Goal: Task Accomplishment & Management: Manage account settings

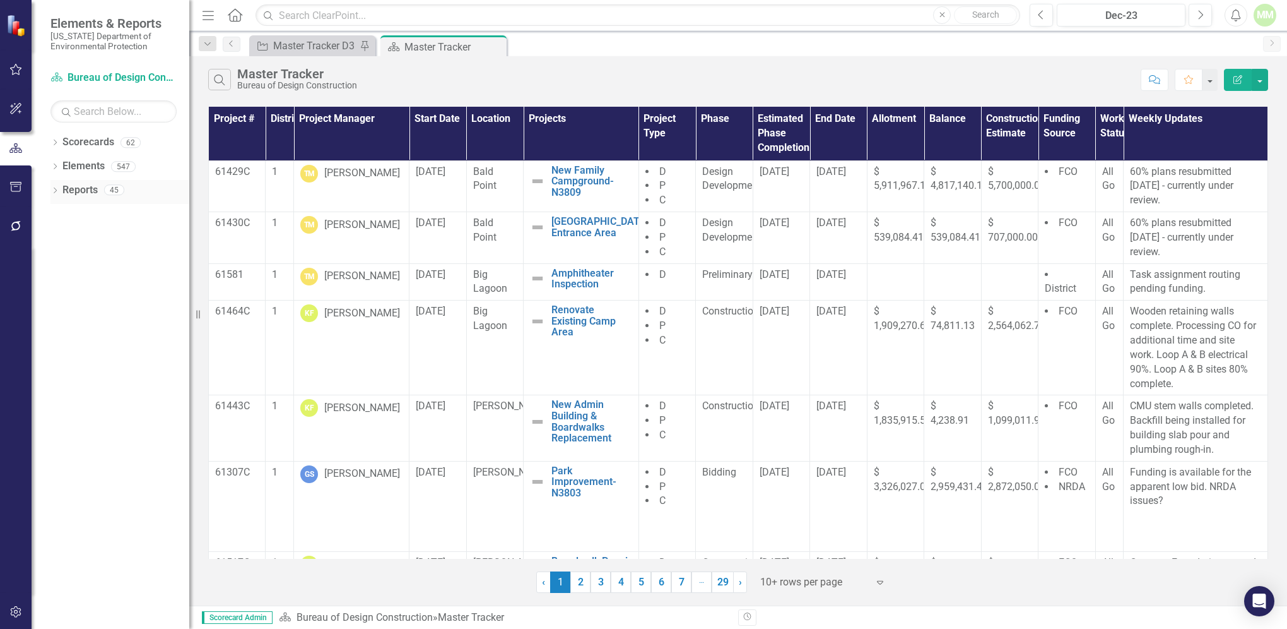
click at [92, 187] on link "Reports" at bounding box center [79, 190] width 35 height 15
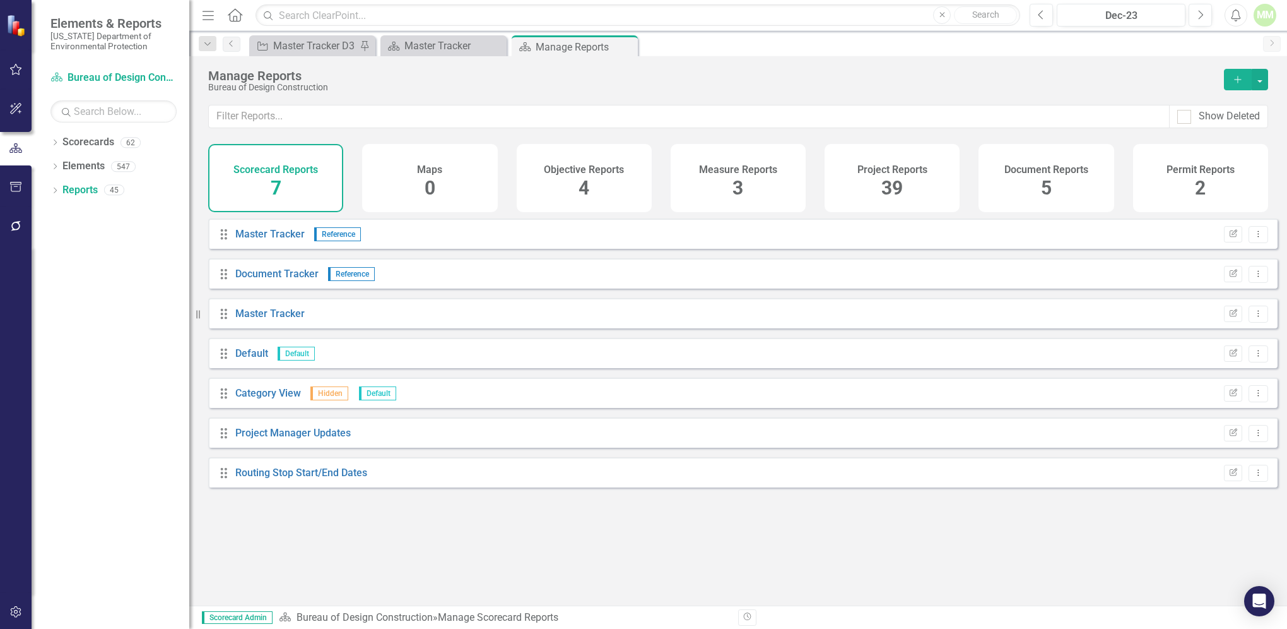
click at [888, 194] on span "39" at bounding box center [892, 188] width 21 height 22
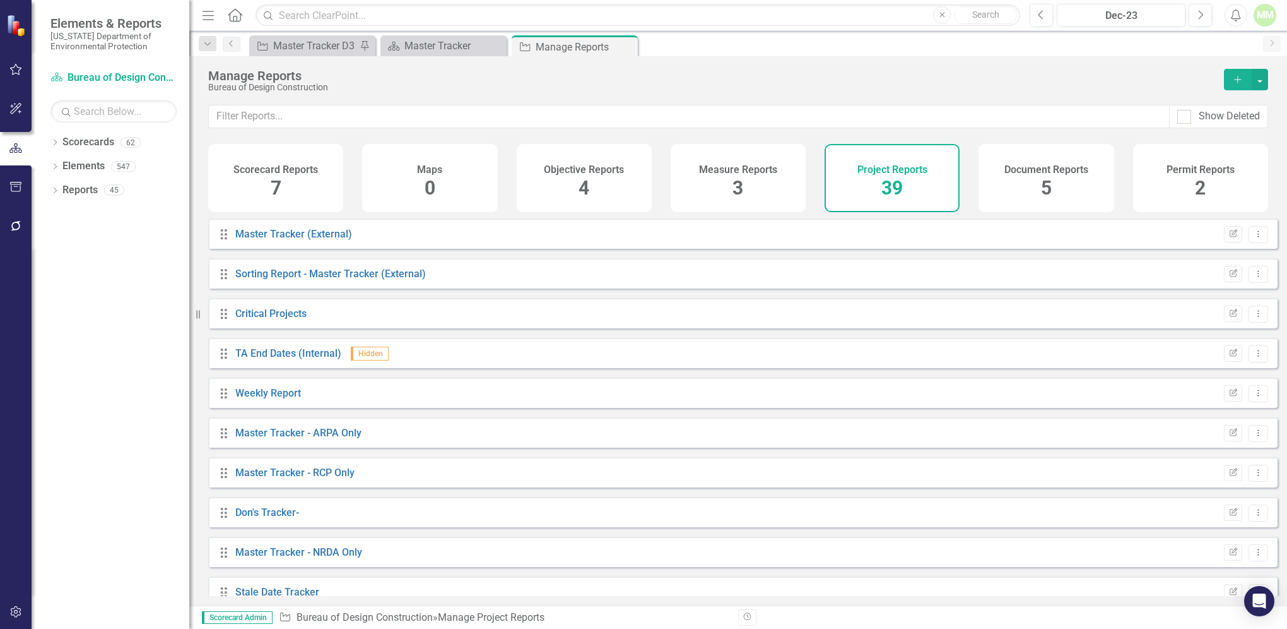
drag, startPoint x: 1277, startPoint y: 307, endPoint x: 1270, endPoint y: 346, distance: 39.9
click at [1270, 346] on div "Drag Master Tracker (External) Edit Report Dropdown Menu Drag Sorting Report - …" at bounding box center [738, 406] width 1098 height 377
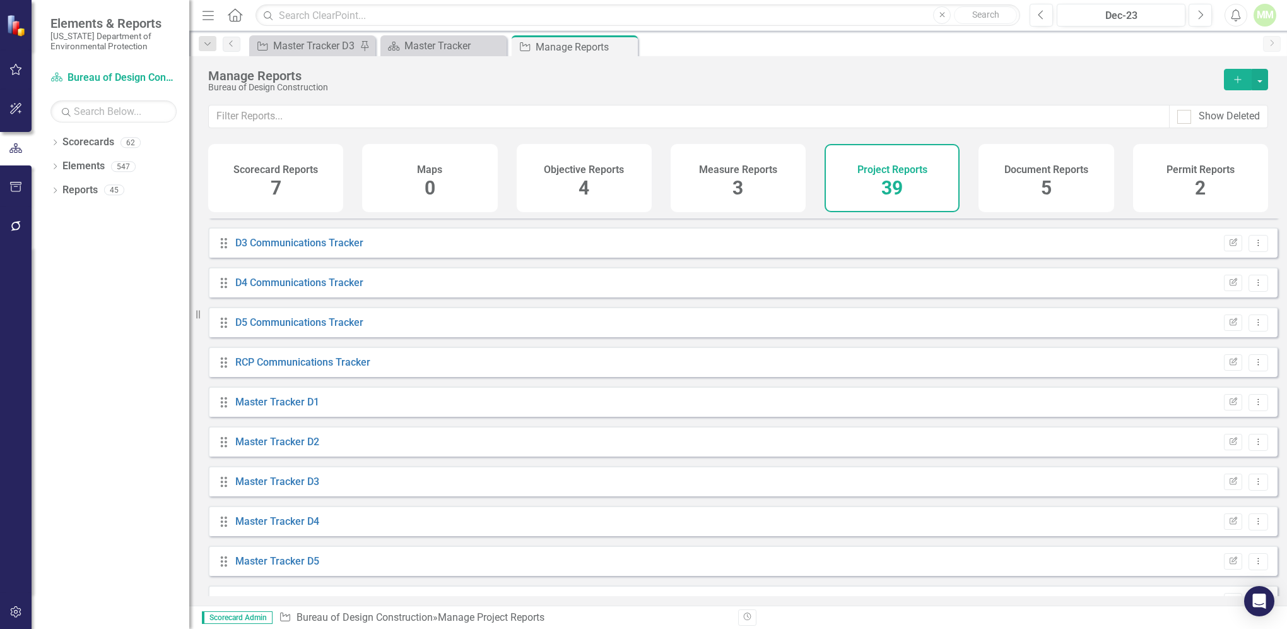
scroll to position [478, 0]
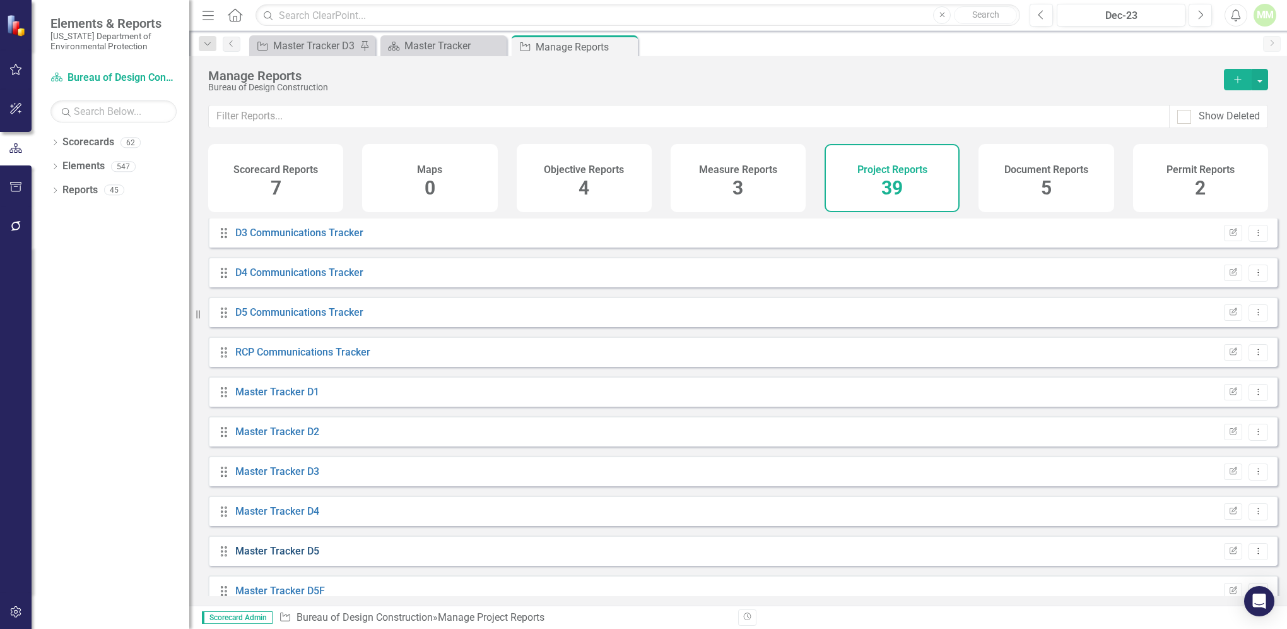
click at [286, 557] on link "Master Tracker D5" at bounding box center [277, 551] width 84 height 12
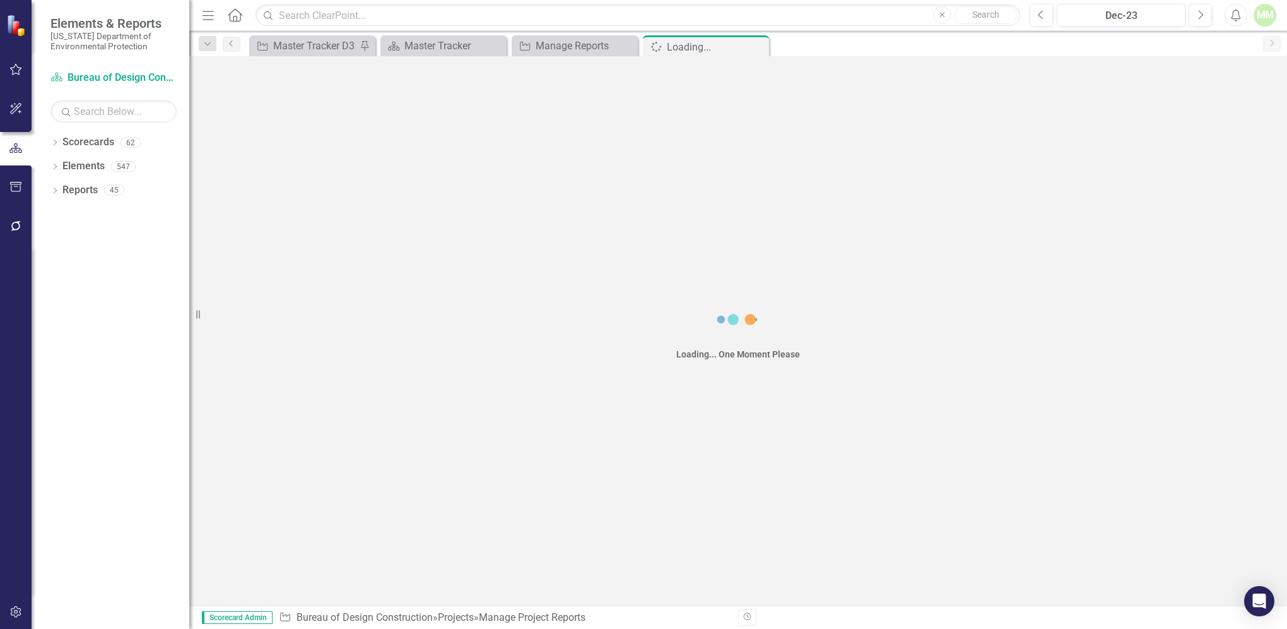
click at [286, 561] on div "Loading... One Moment Please" at bounding box center [738, 330] width 1098 height 549
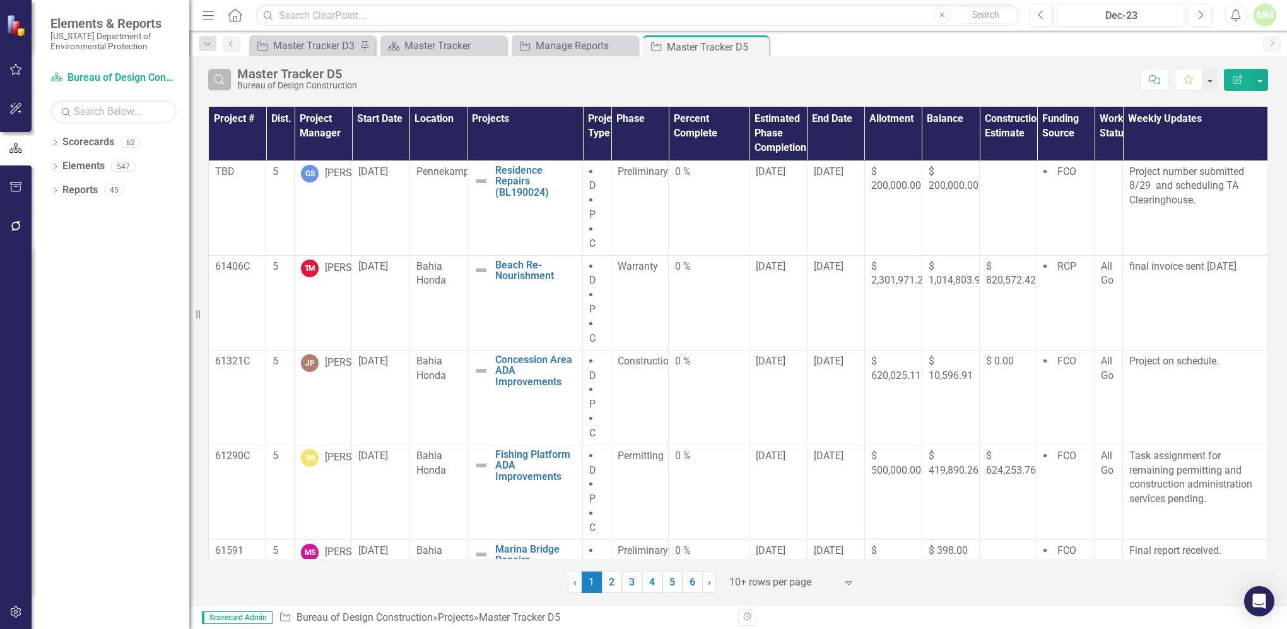
click at [225, 83] on icon "Search" at bounding box center [220, 79] width 14 height 11
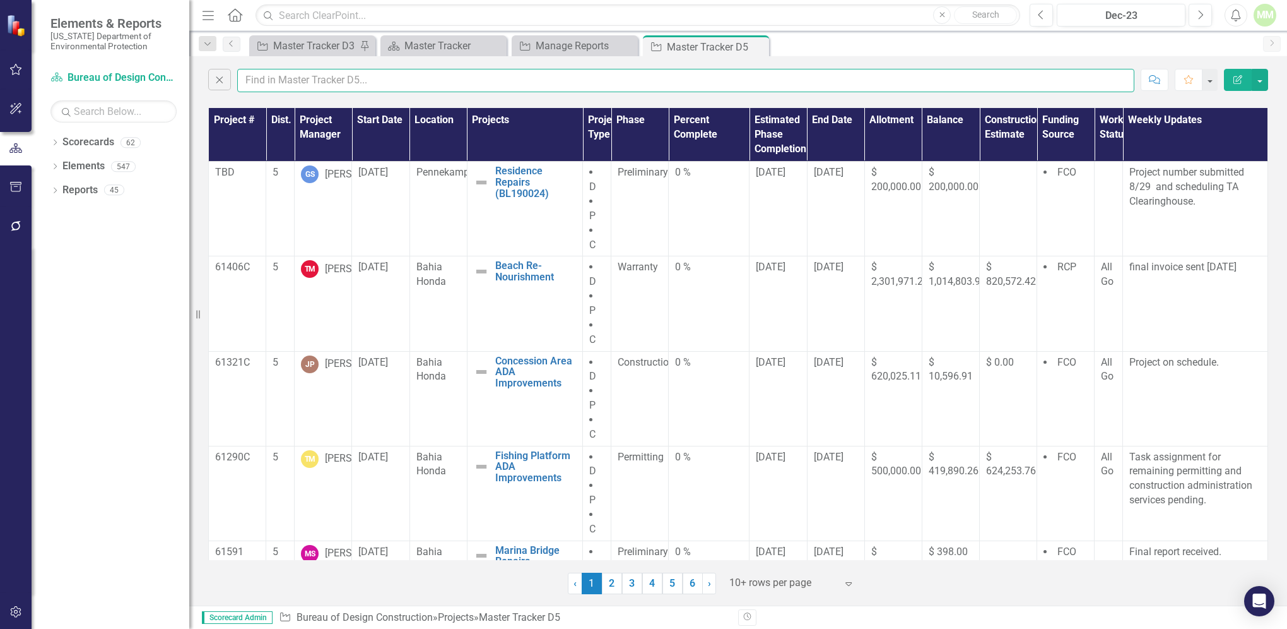
click at [316, 80] on input "text" at bounding box center [685, 80] width 897 height 23
type input "[PERSON_NAME]"
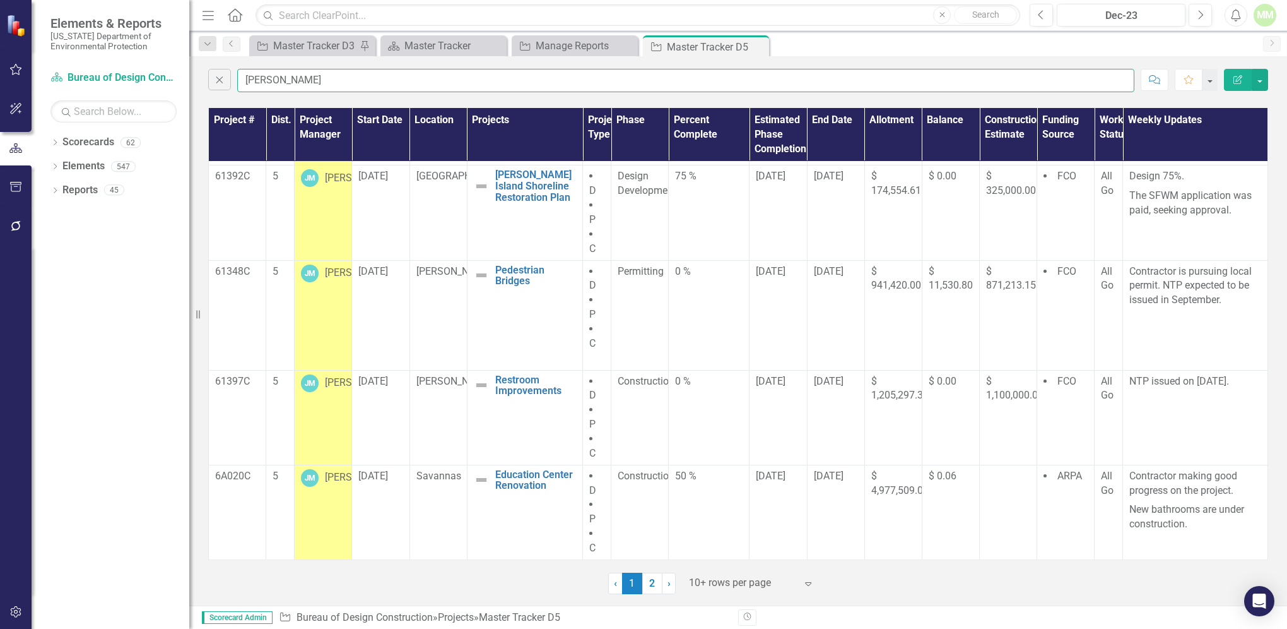
scroll to position [520, 0]
click at [652, 586] on link "2" at bounding box center [652, 582] width 20 height 21
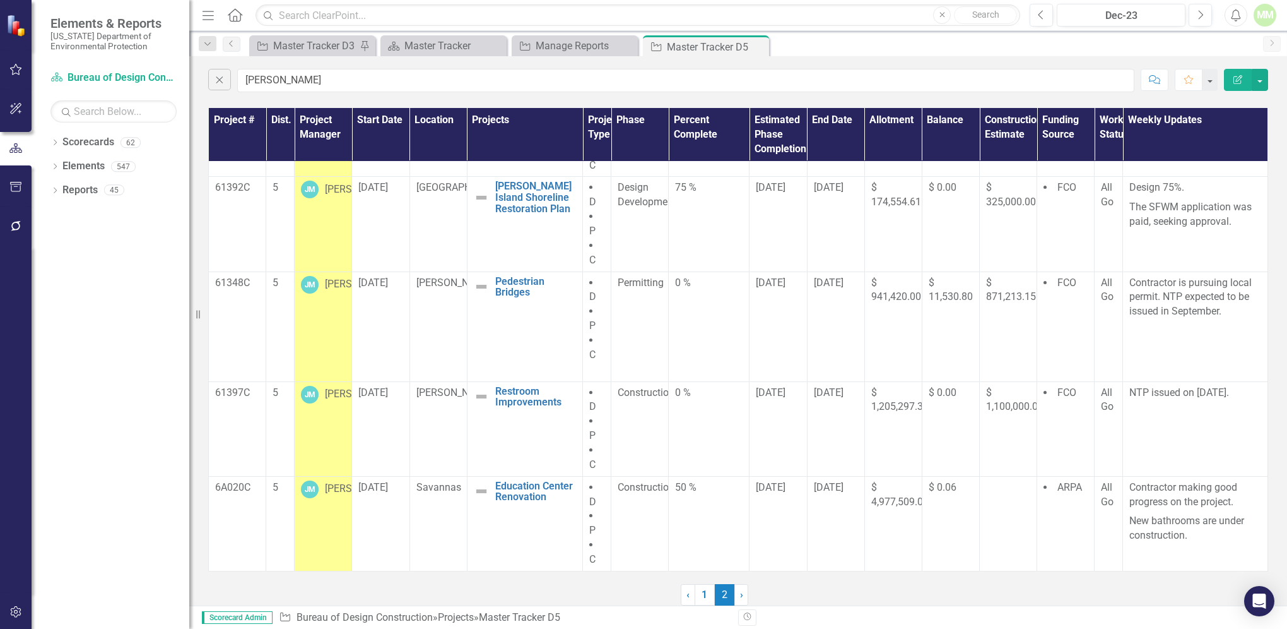
scroll to position [0, 0]
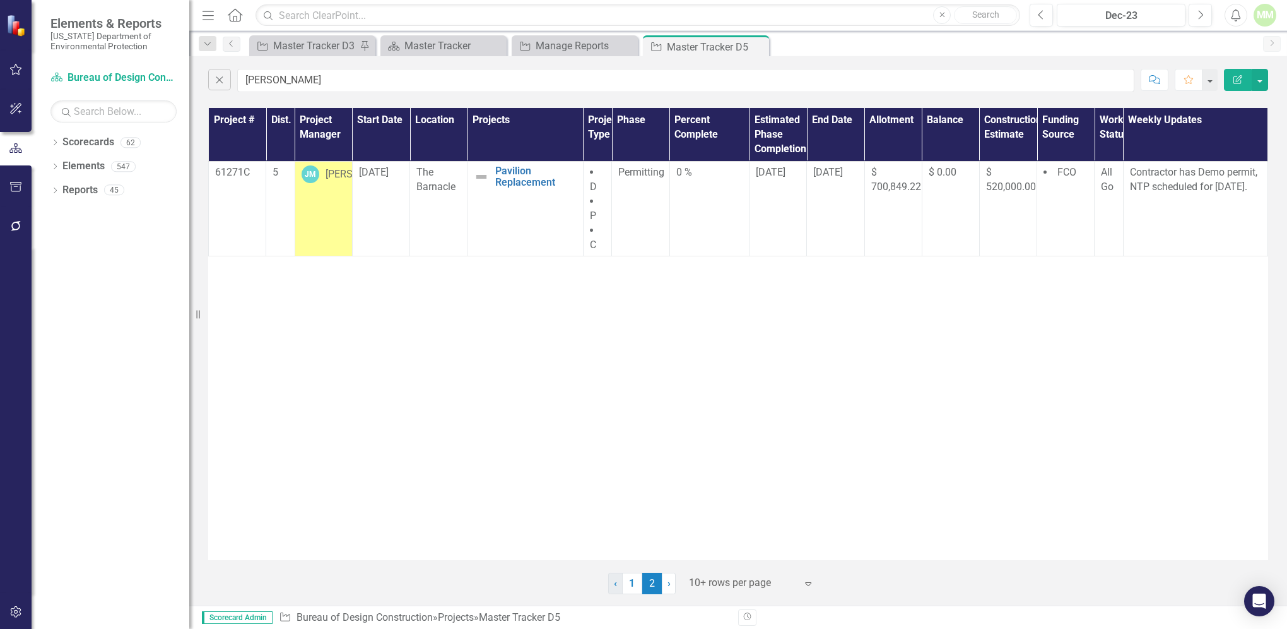
click at [615, 588] on span "‹" at bounding box center [615, 583] width 3 height 12
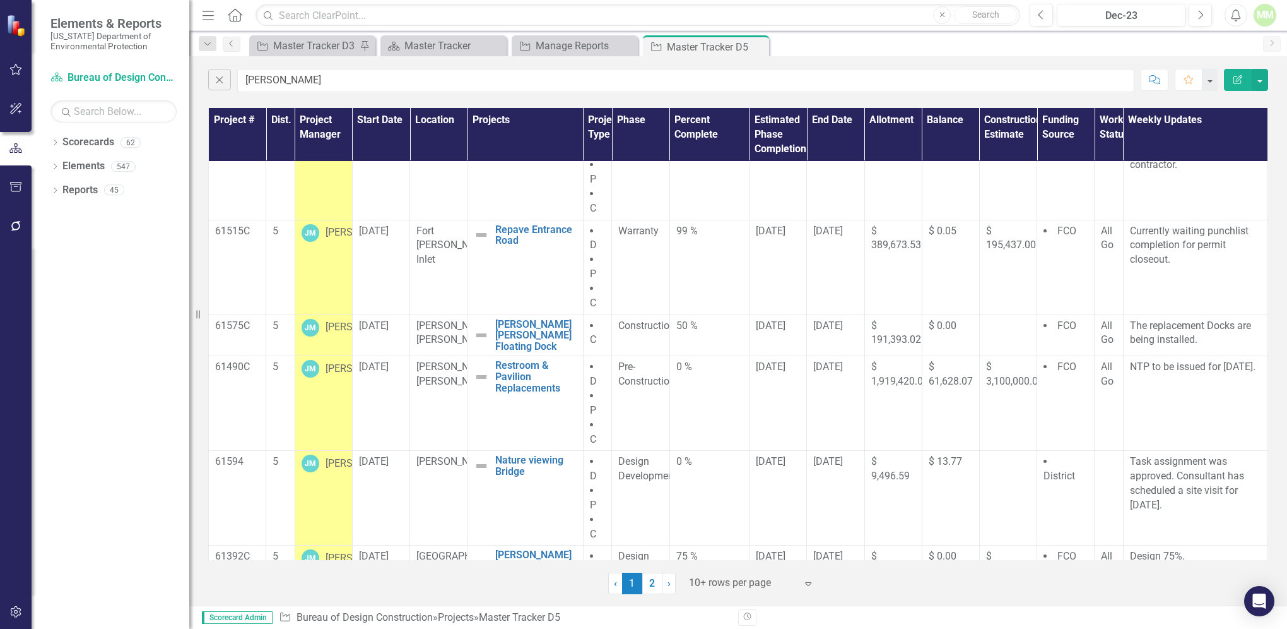
scroll to position [135, 0]
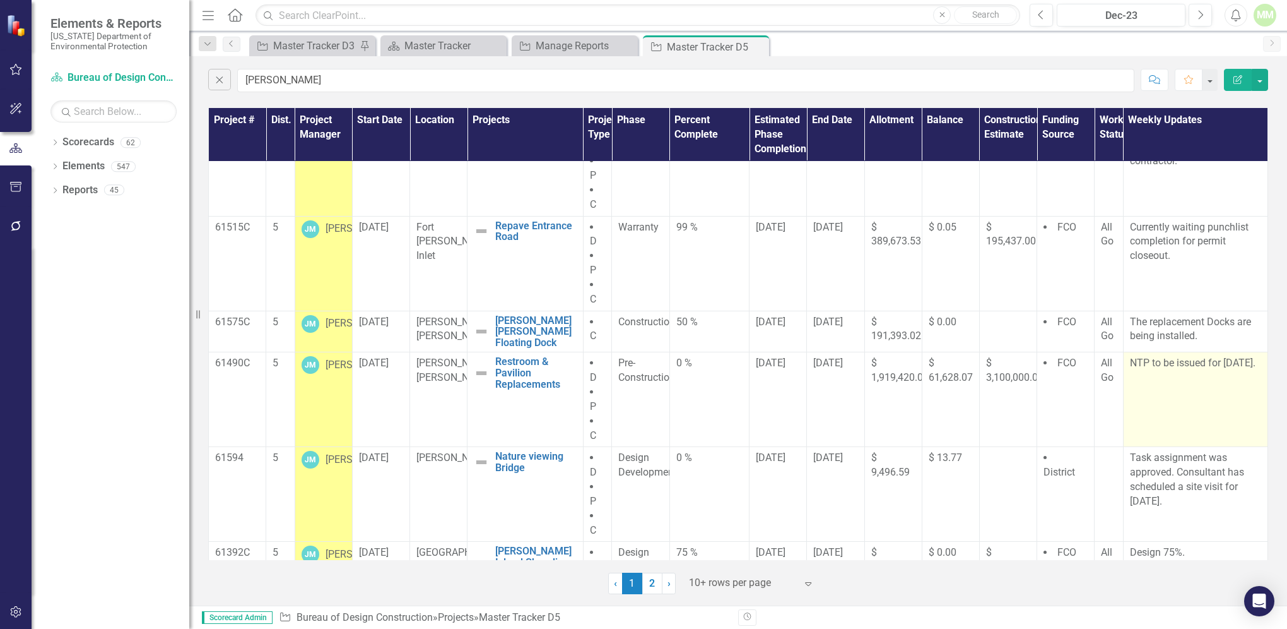
click at [1174, 370] on p "NTP to be issued for [DATE]." at bounding box center [1195, 363] width 131 height 15
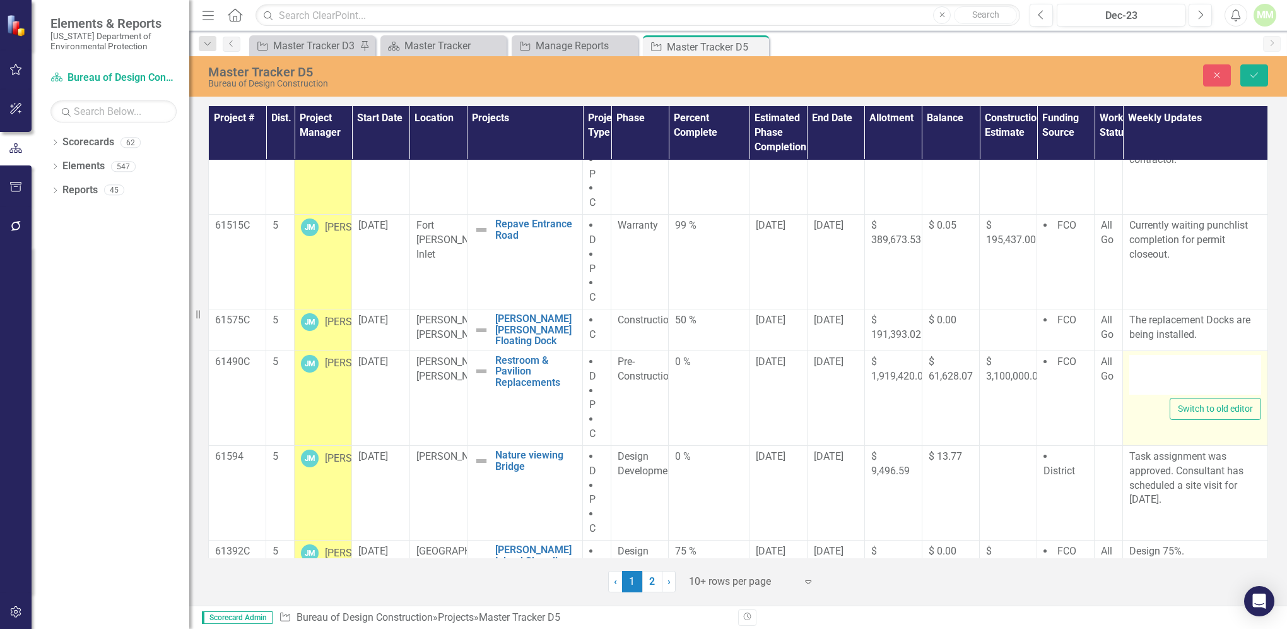
type textarea "<p>NTP to be issued for [DATE].</p>"
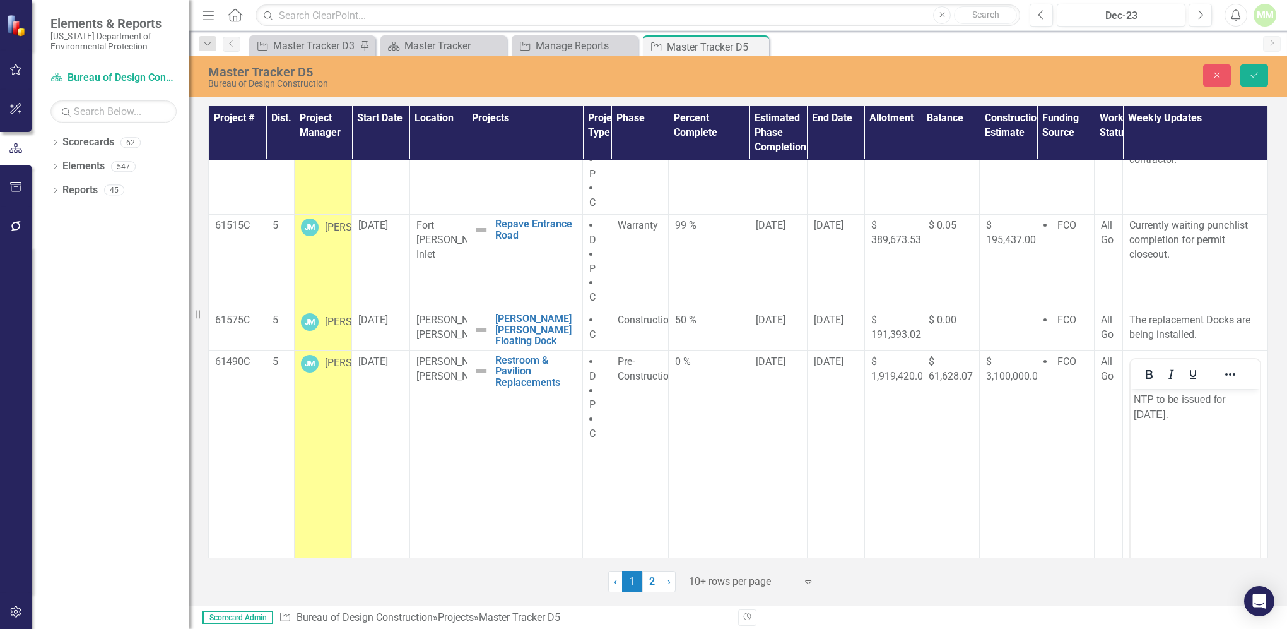
scroll to position [0, 0]
drag, startPoint x: 1157, startPoint y: 396, endPoint x: 1178, endPoint y: 398, distance: 20.2
click at [1178, 398] on p "NTP to be issued for [DATE]." at bounding box center [1195, 406] width 123 height 30
click at [1185, 418] on p "NTP was issued for [DATE]." at bounding box center [1195, 406] width 123 height 30
click at [1255, 81] on button "Save" at bounding box center [1255, 75] width 28 height 22
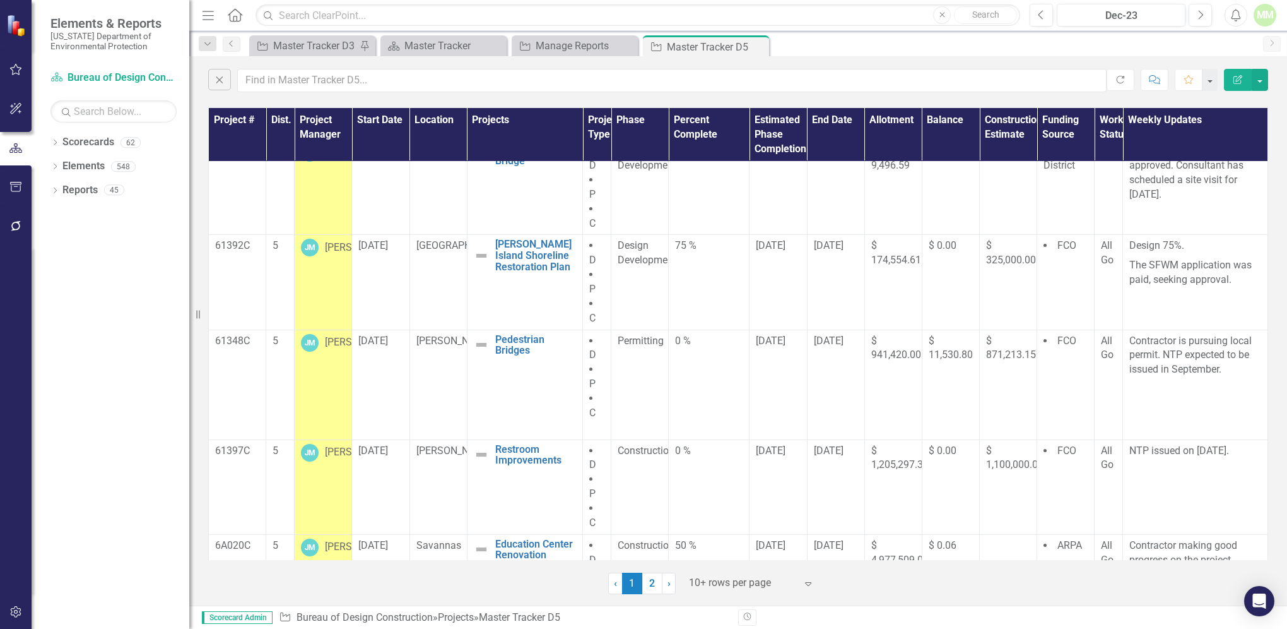
scroll to position [442, 0]
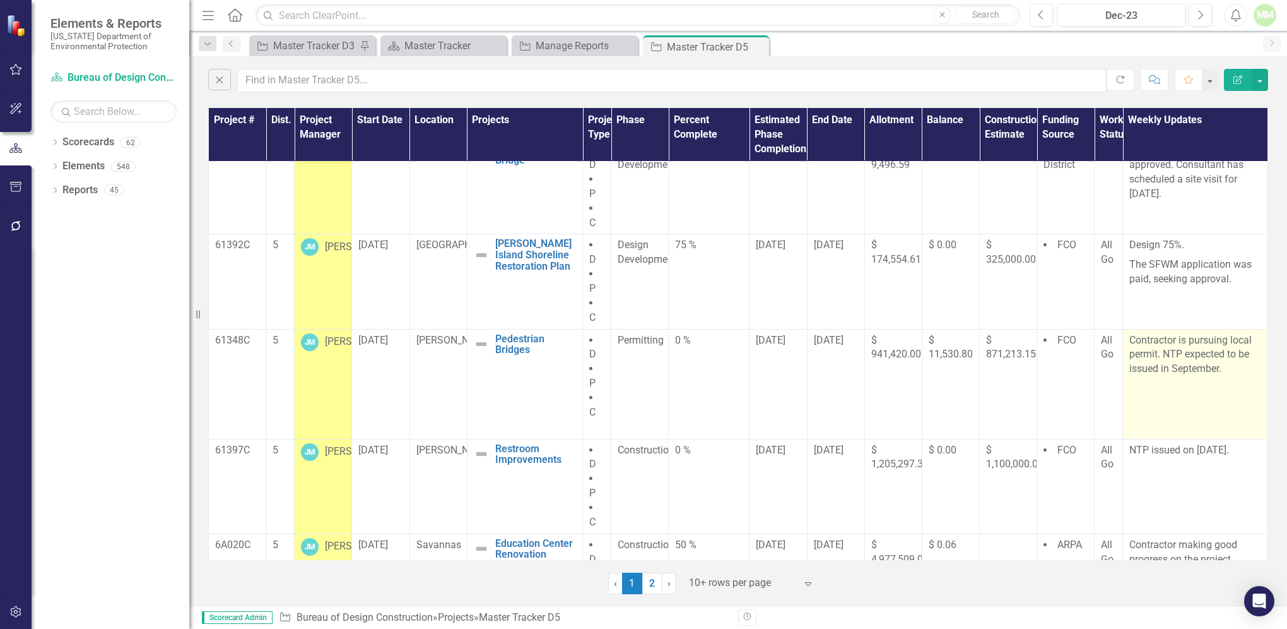
click at [1171, 394] on p at bounding box center [1196, 389] width 132 height 20
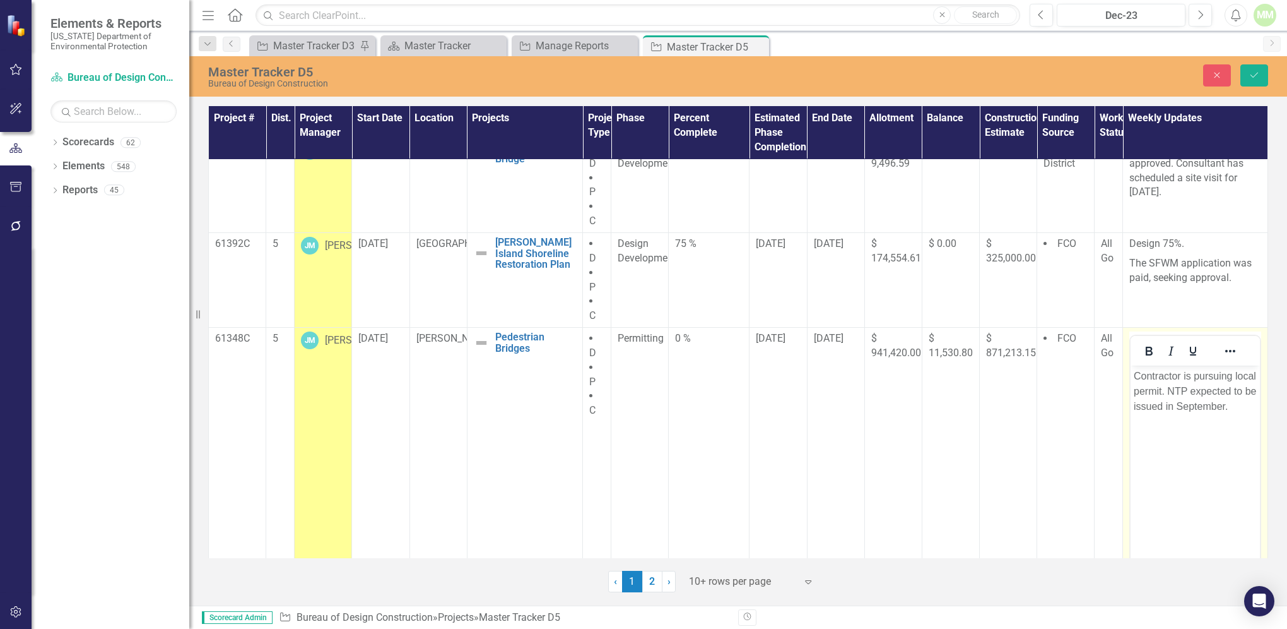
scroll to position [0, 0]
drag, startPoint x: 1137, startPoint y: 374, endPoint x: 1189, endPoint y: 391, distance: 55.1
click at [1189, 391] on p "Contractor is pursuing local permit. NTP expected to be issued in September." at bounding box center [1195, 391] width 123 height 45
click at [1137, 372] on p "NTP expected to be issued in September." at bounding box center [1195, 384] width 123 height 30
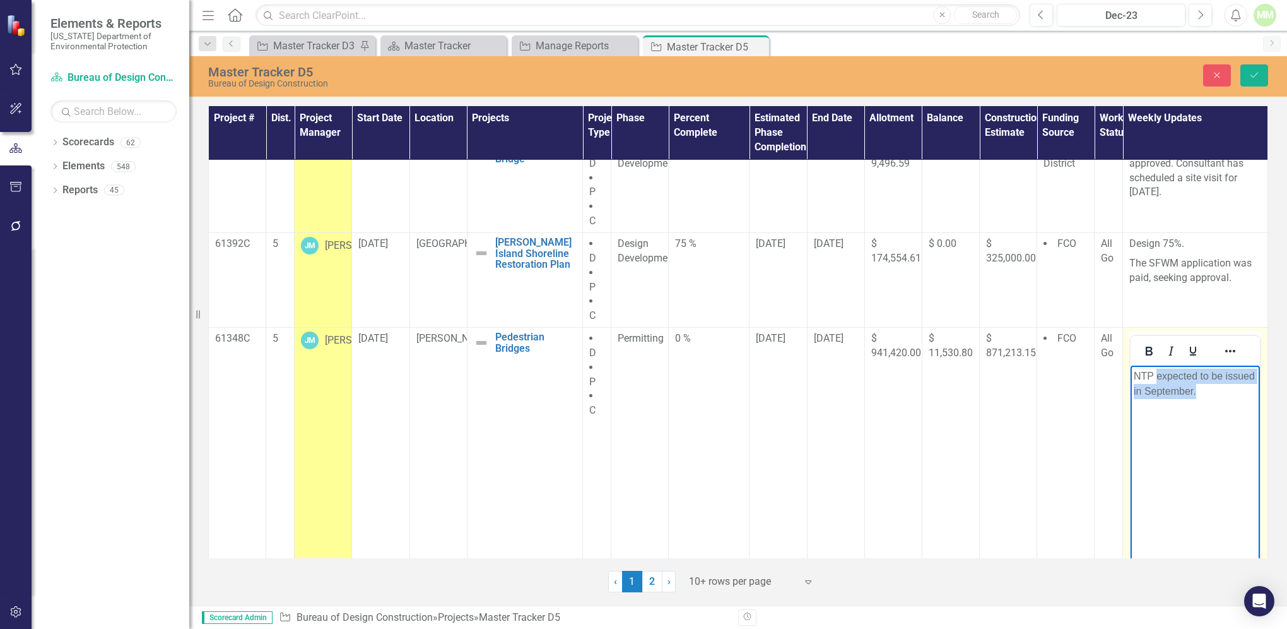
drag, startPoint x: 1157, startPoint y: 374, endPoint x: 1200, endPoint y: 397, distance: 48.6
click at [1200, 397] on p "NTP expected to be issued in September." at bounding box center [1195, 384] width 123 height 30
click at [1255, 74] on icon "Save" at bounding box center [1254, 75] width 11 height 9
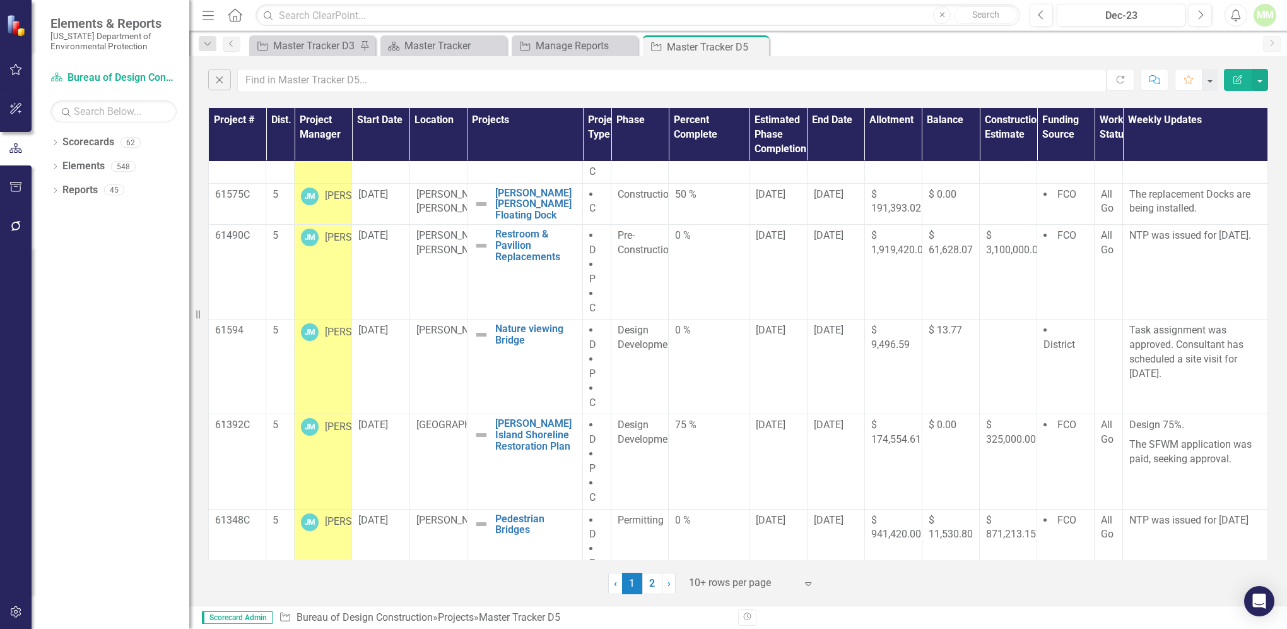
scroll to position [267, 0]
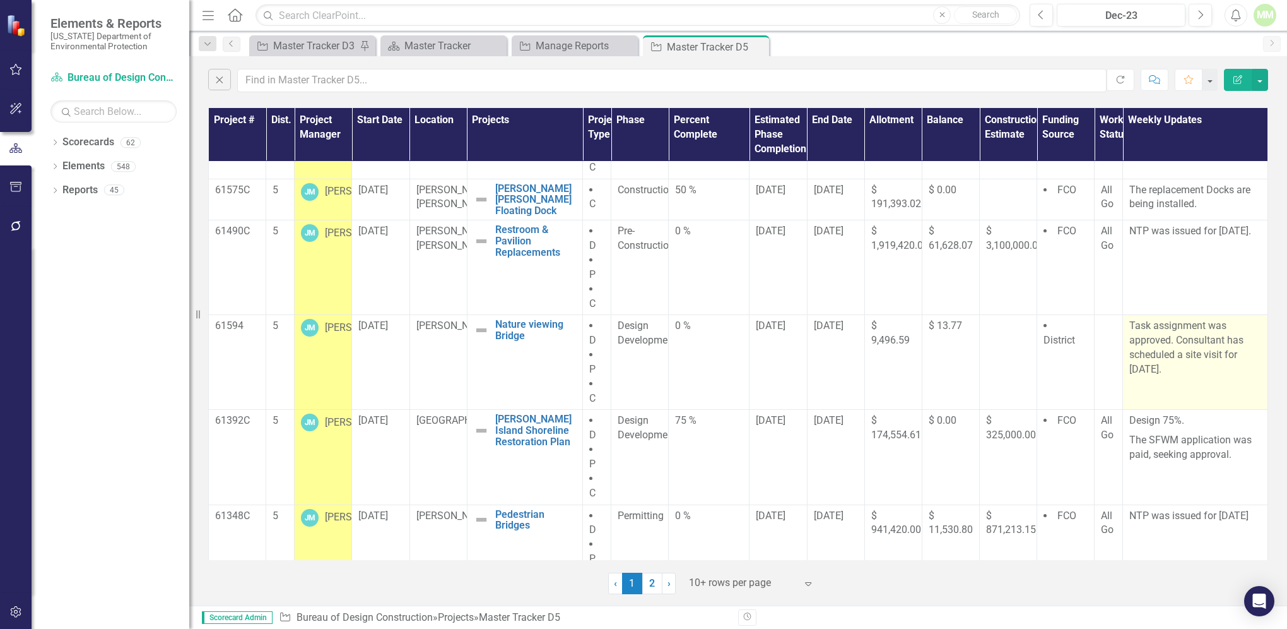
click at [1190, 369] on p "Task assignment was approved. Consultant has scheduled a site visit for [DATE]." at bounding box center [1196, 347] width 132 height 57
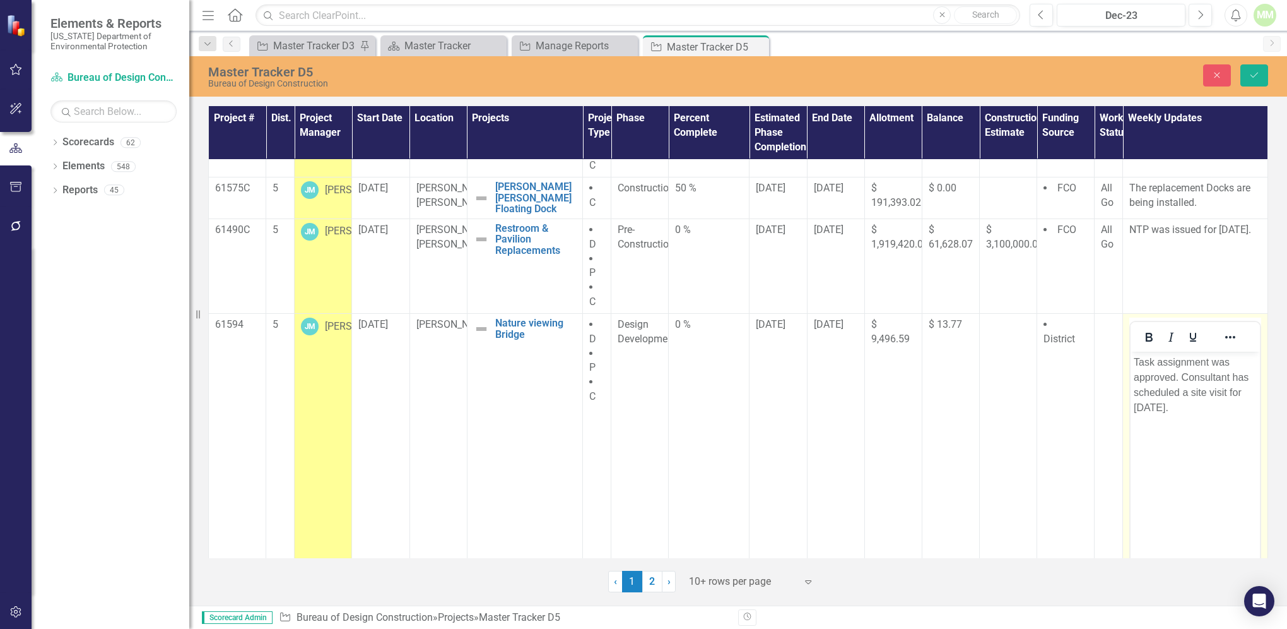
scroll to position [0, 0]
drag, startPoint x: 2321, startPoint y: 720, endPoint x: 1180, endPoint y: 380, distance: 1190.7
click at [1180, 380] on p "Task assignment was approved. Consultant has scheduled a site visit for [DATE]." at bounding box center [1195, 384] width 123 height 61
click at [1258, 78] on icon "Save" at bounding box center [1254, 75] width 11 height 9
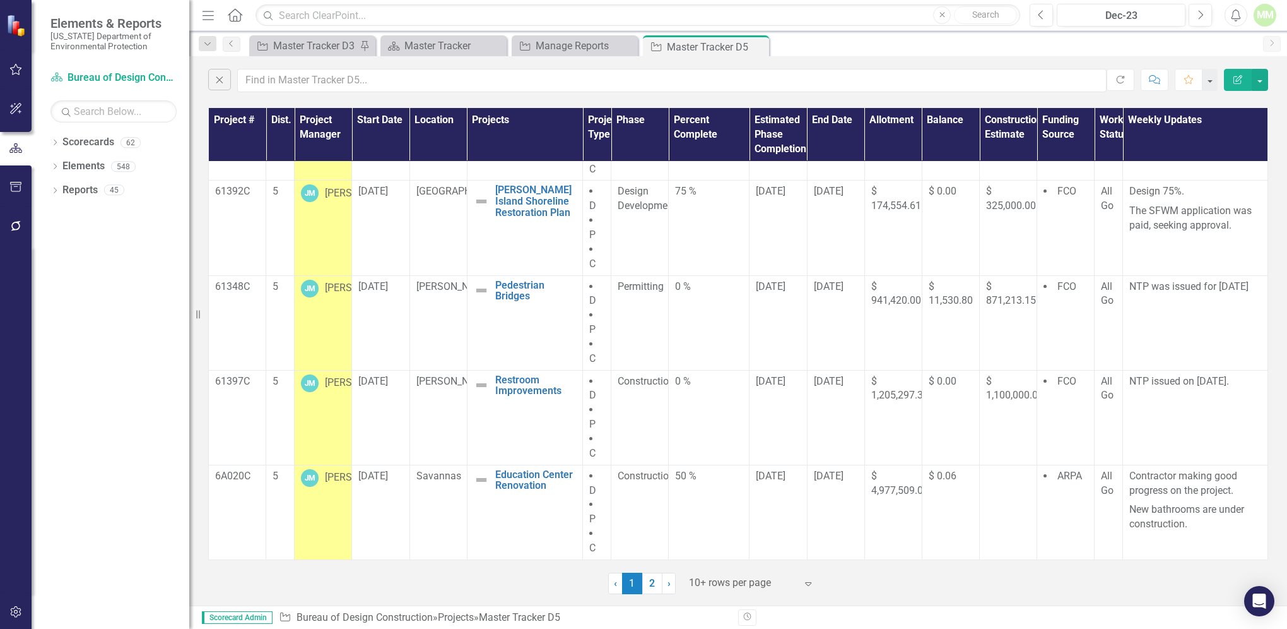
scroll to position [505, 0]
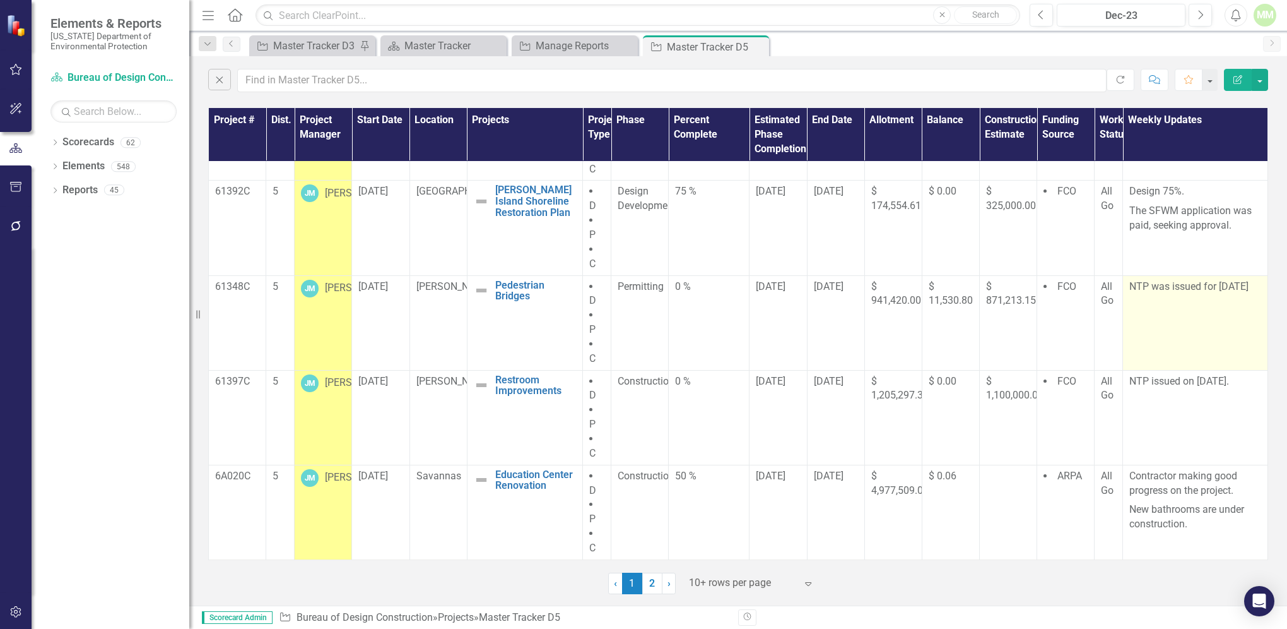
click at [1185, 297] on p "NTP was issued for [DATE]" at bounding box center [1196, 288] width 132 height 17
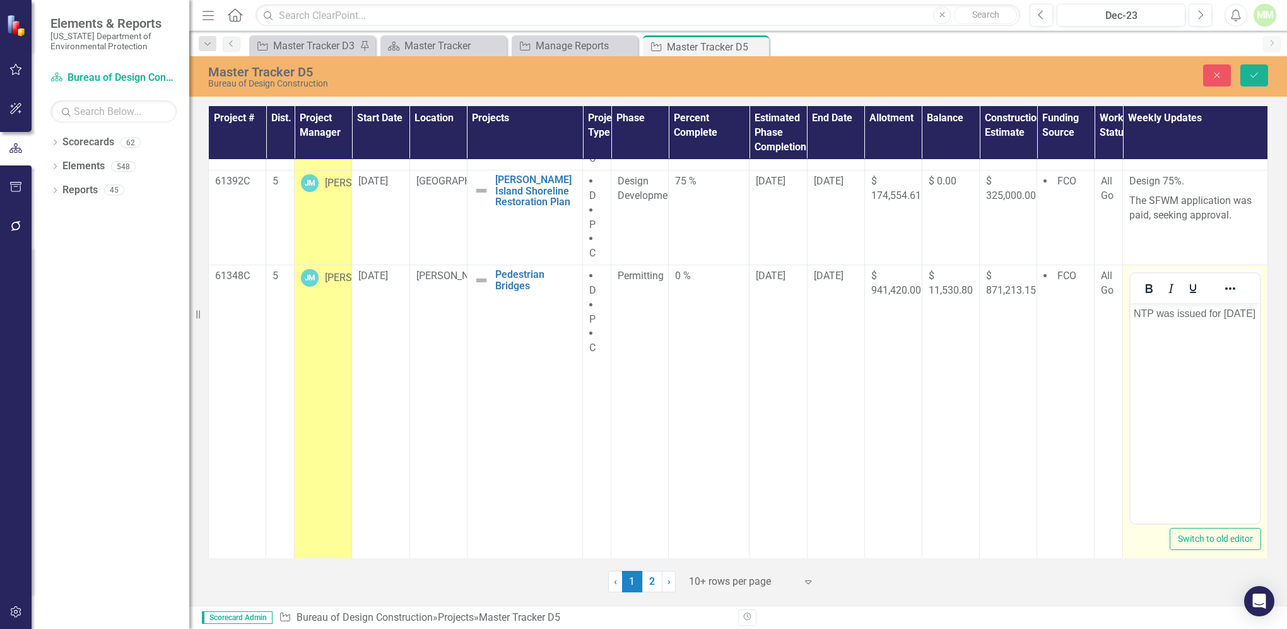
scroll to position [0, 0]
click at [1228, 314] on p "NTP was issued for [DATE]" at bounding box center [1195, 313] width 123 height 15
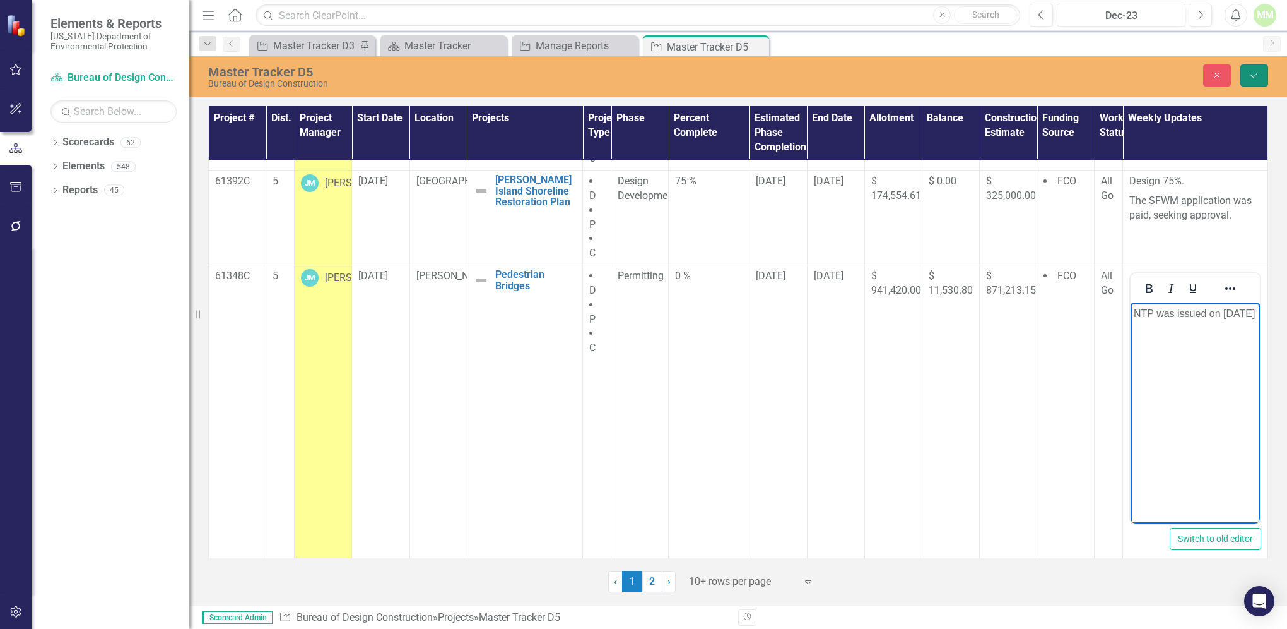
click at [1258, 76] on icon "Save" at bounding box center [1254, 75] width 11 height 9
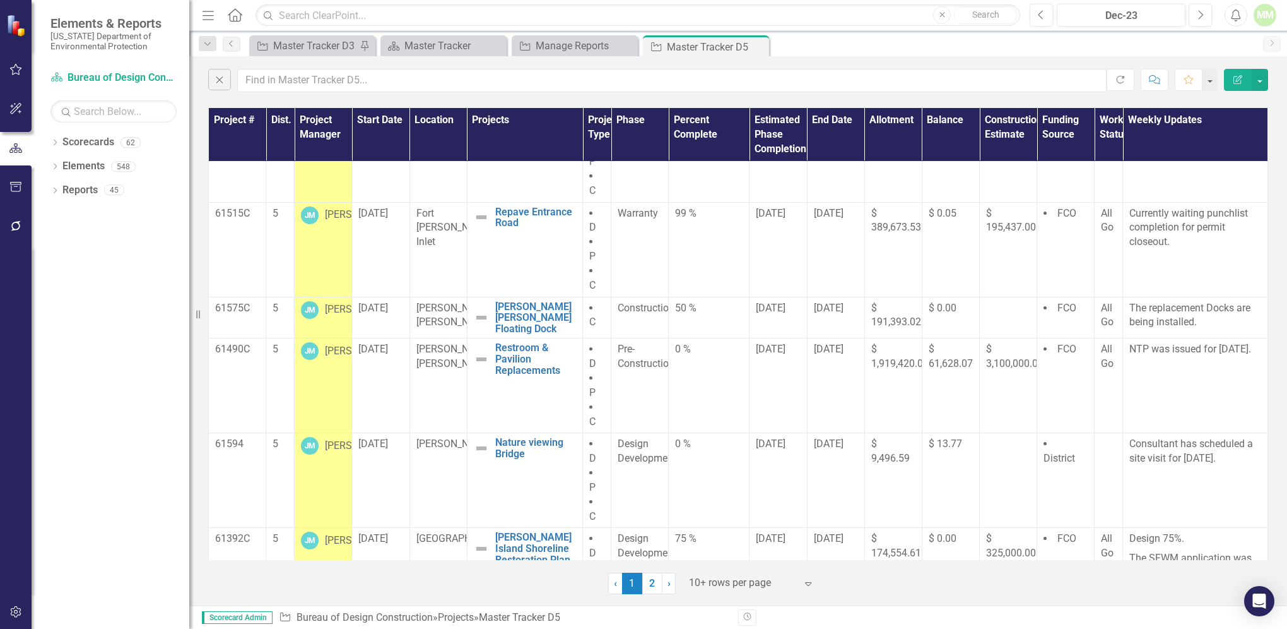
scroll to position [153, 0]
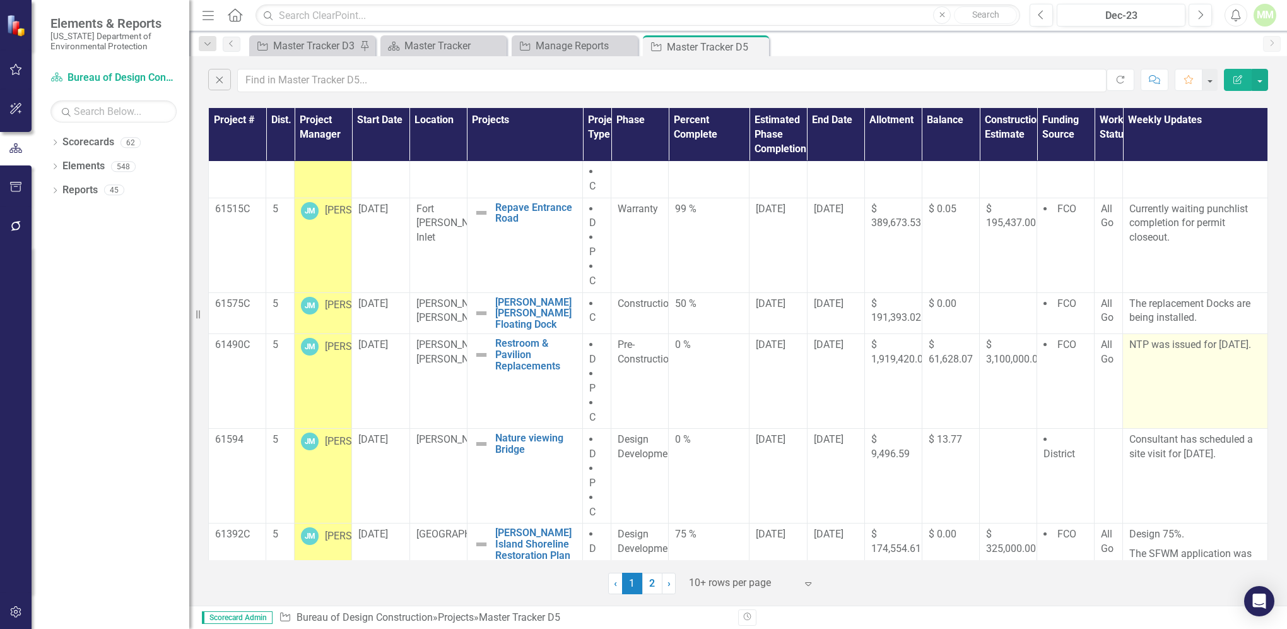
click at [1160, 369] on td "NTP was issued for [DATE]." at bounding box center [1195, 381] width 145 height 95
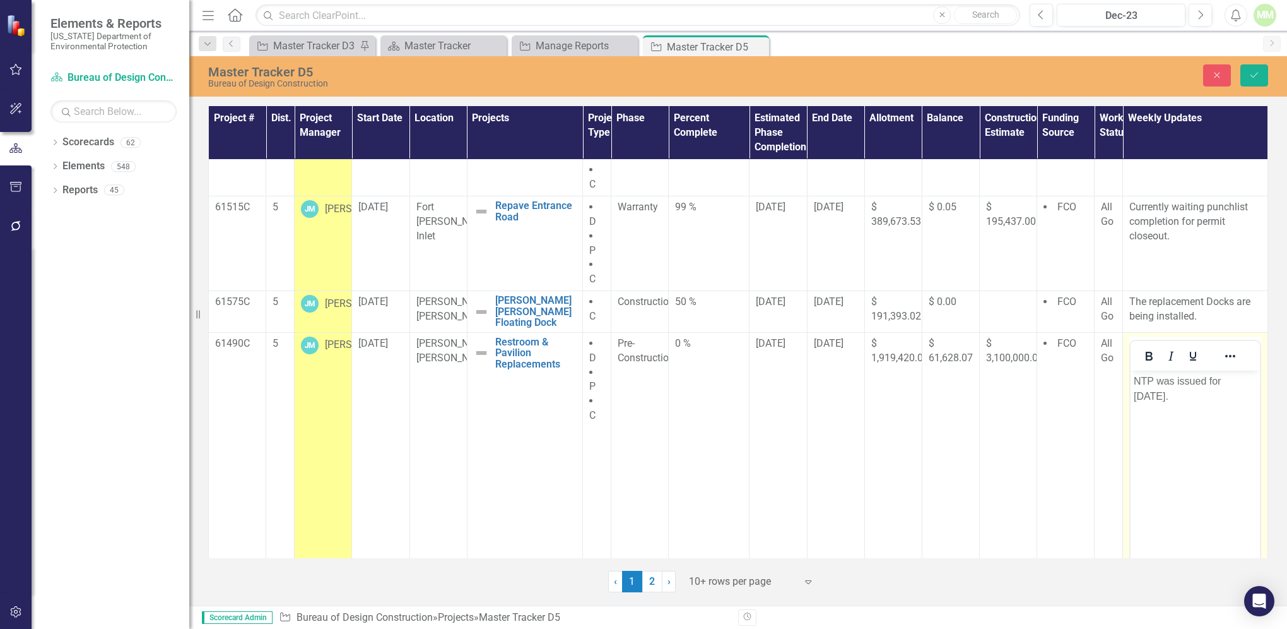
scroll to position [0, 0]
drag, startPoint x: 2291, startPoint y: 738, endPoint x: 1214, endPoint y: 381, distance: 1134.4
click at [1213, 382] on p "NTP was issued for [DATE]." at bounding box center [1195, 388] width 123 height 30
click at [1228, 379] on p "NTP was issued for [DATE]." at bounding box center [1195, 388] width 123 height 30
click at [1174, 394] on p "NTP was issued on [DATE]." at bounding box center [1195, 388] width 123 height 30
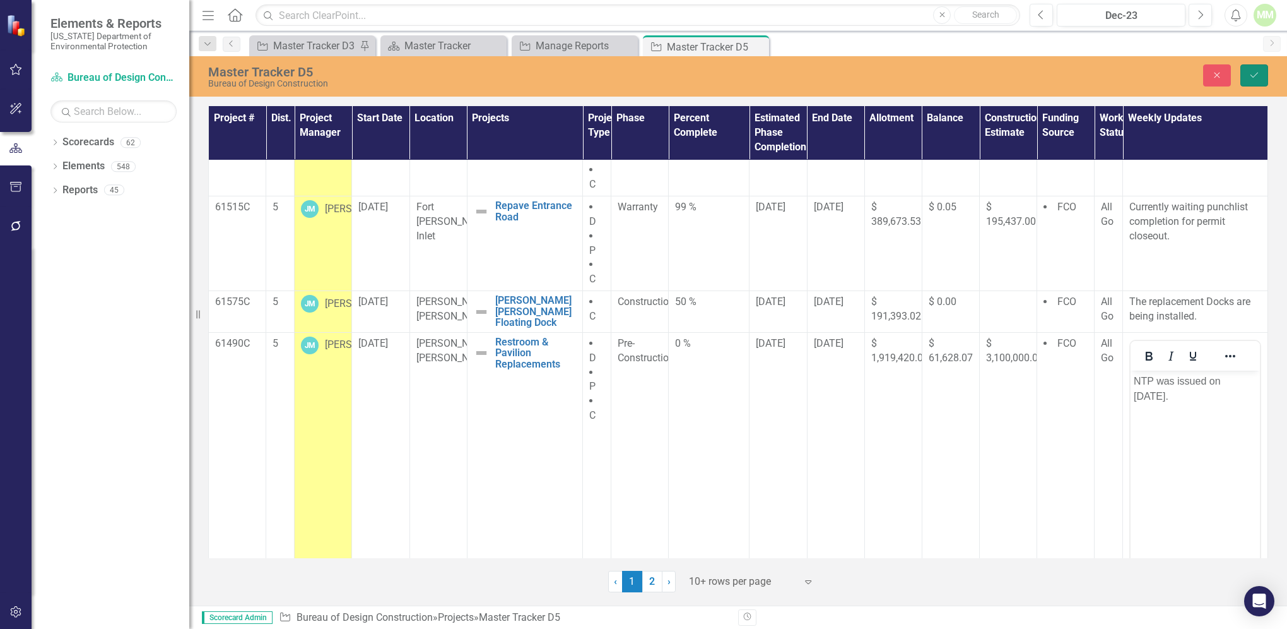
click at [1262, 78] on button "Save" at bounding box center [1255, 75] width 28 height 22
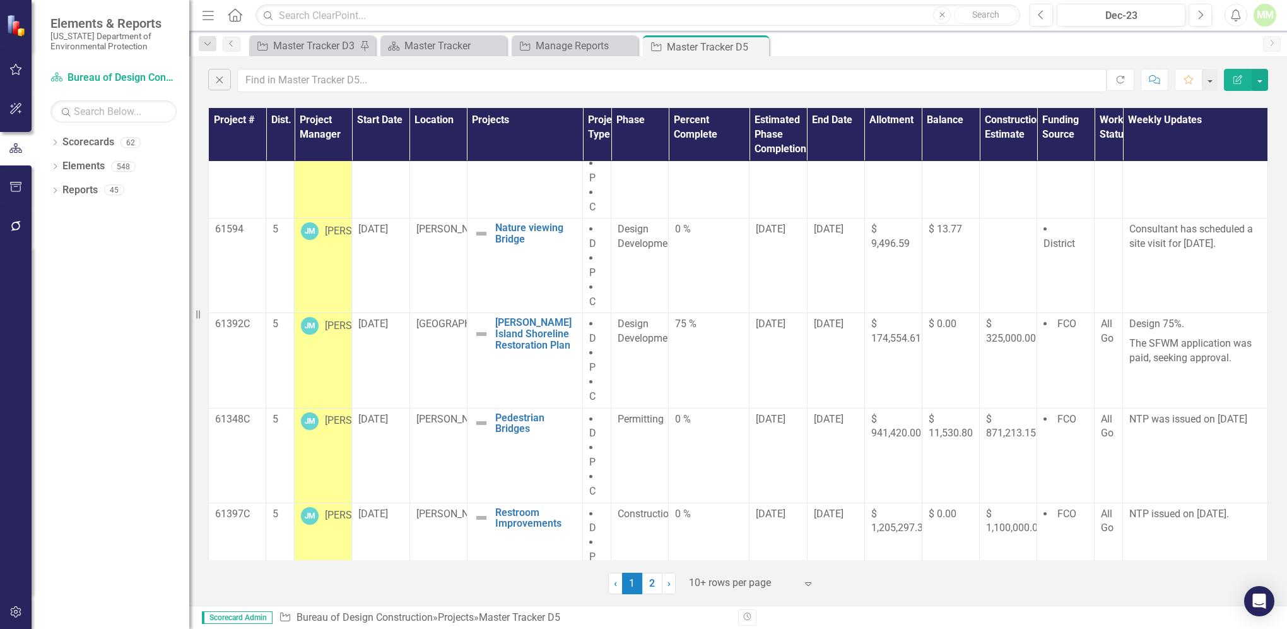
scroll to position [505, 0]
